Goal: Find specific fact: Find specific fact

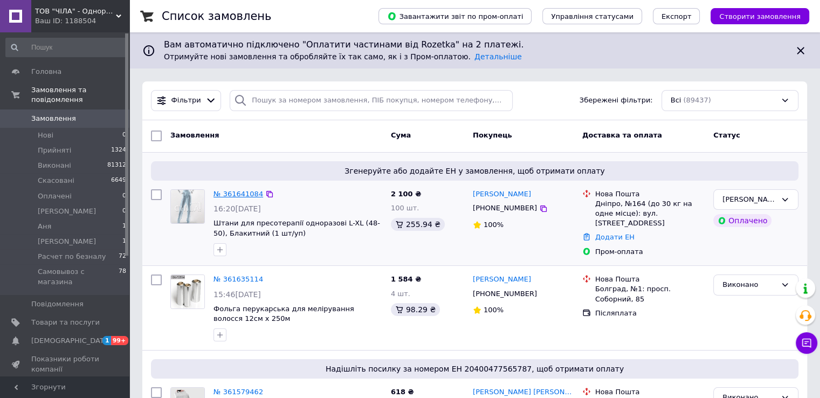
click at [248, 190] on link "№ 361641084" at bounding box center [238, 194] width 50 height 8
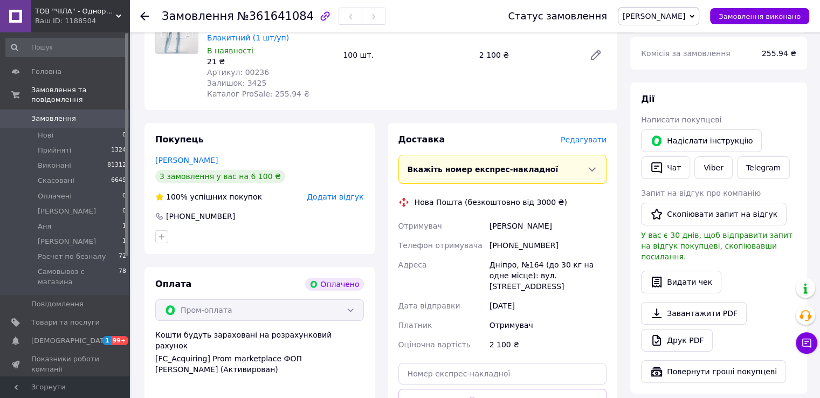
scroll to position [165, 0]
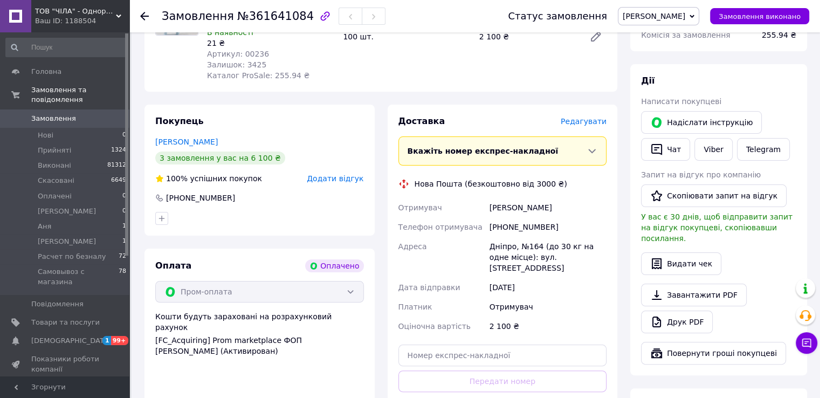
click at [518, 218] on div "[PHONE_NUMBER]" at bounding box center [547, 226] width 121 height 19
copy div "380678021894"
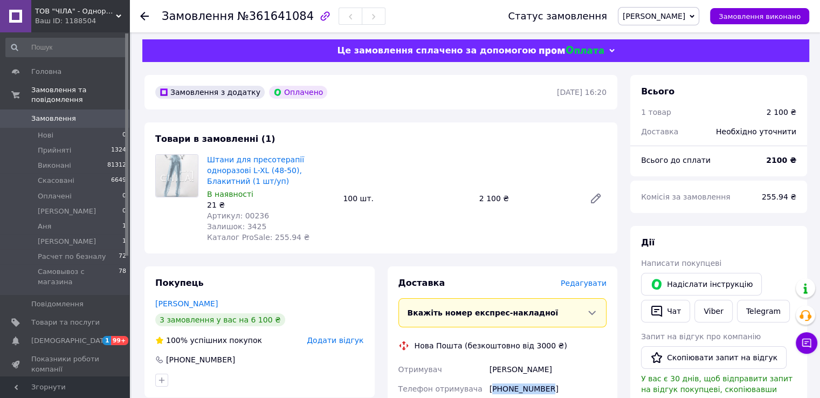
scroll to position [2, 0]
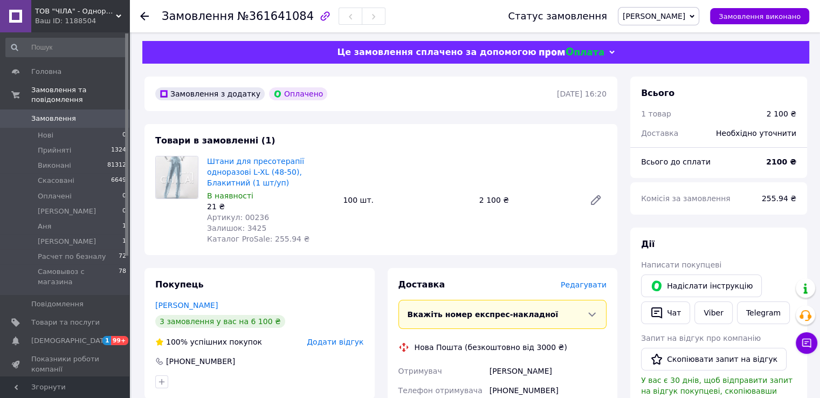
click at [250, 213] on span "Артикул: 00236" at bounding box center [238, 217] width 62 height 9
copy span "00236"
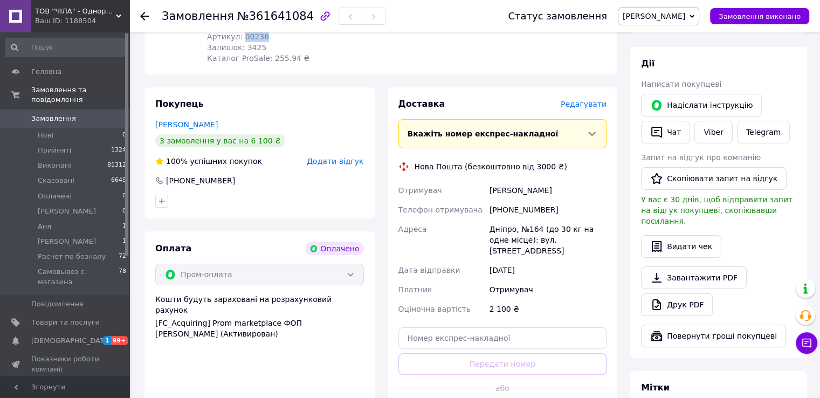
scroll to position [192, 0]
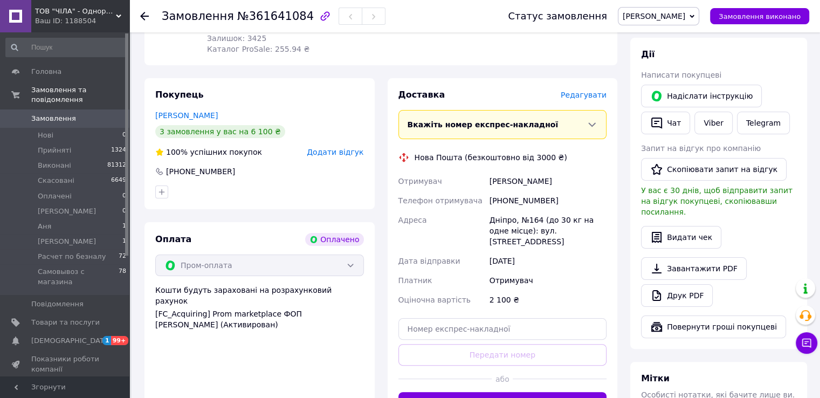
click at [530, 191] on div "[PHONE_NUMBER]" at bounding box center [547, 200] width 121 height 19
copy div "380678021894"
drag, startPoint x: 230, startPoint y: 20, endPoint x: 293, endPoint y: 16, distance: 63.2
click at [293, 16] on span "№361641084" at bounding box center [275, 16] width 77 height 13
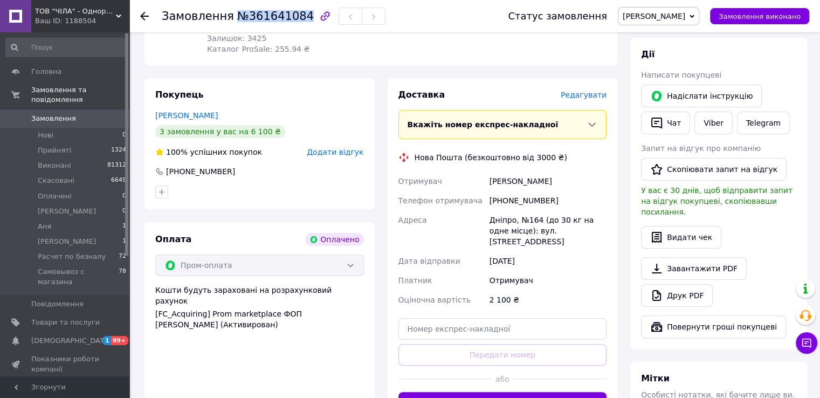
copy span "№361641084"
